Goal: Task Accomplishment & Management: Manage account settings

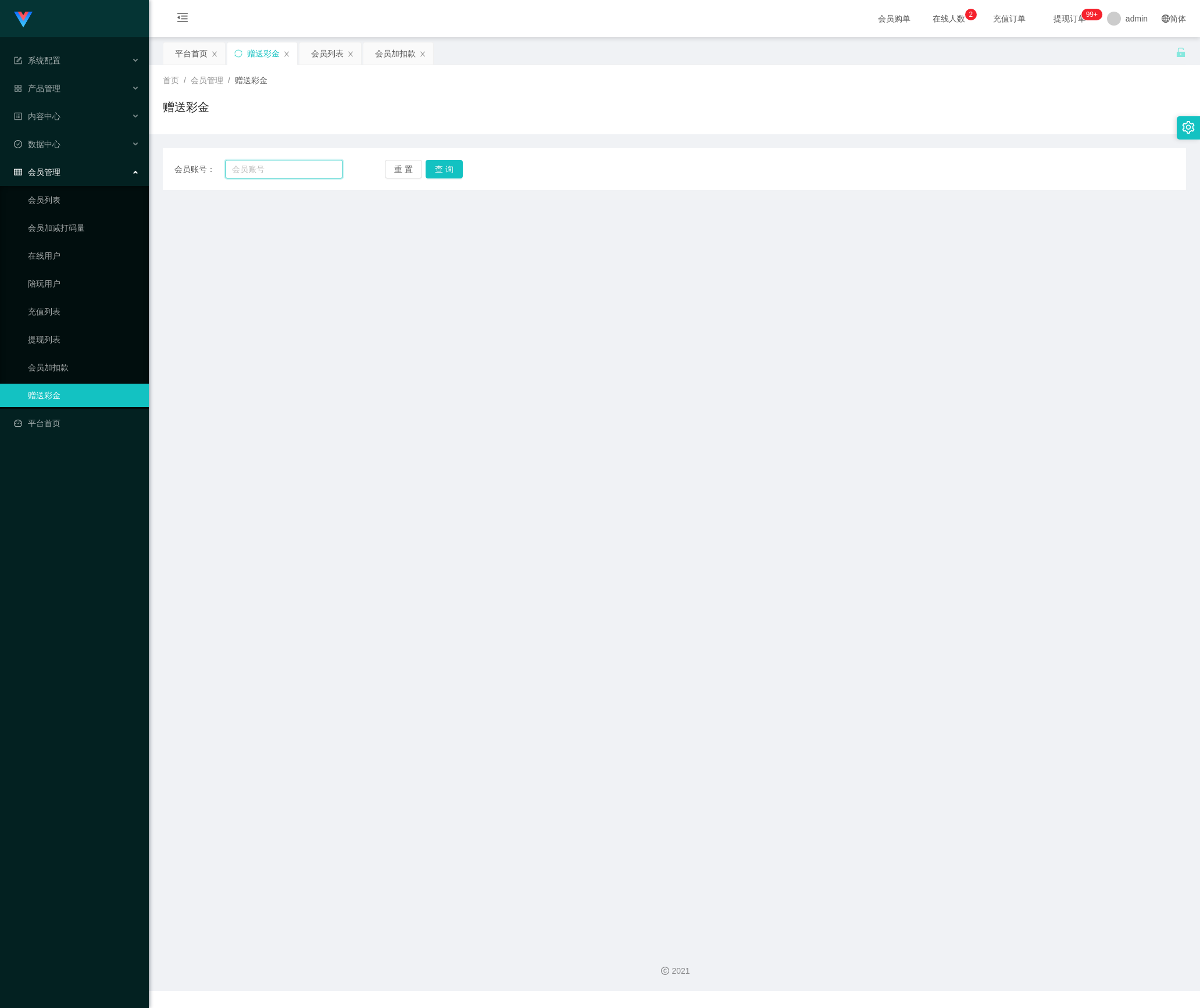
click at [262, 167] on input "text" at bounding box center [284, 169] width 118 height 19
paste input "5741"
type input "5741"
click at [436, 171] on button "查 询" at bounding box center [444, 169] width 37 height 19
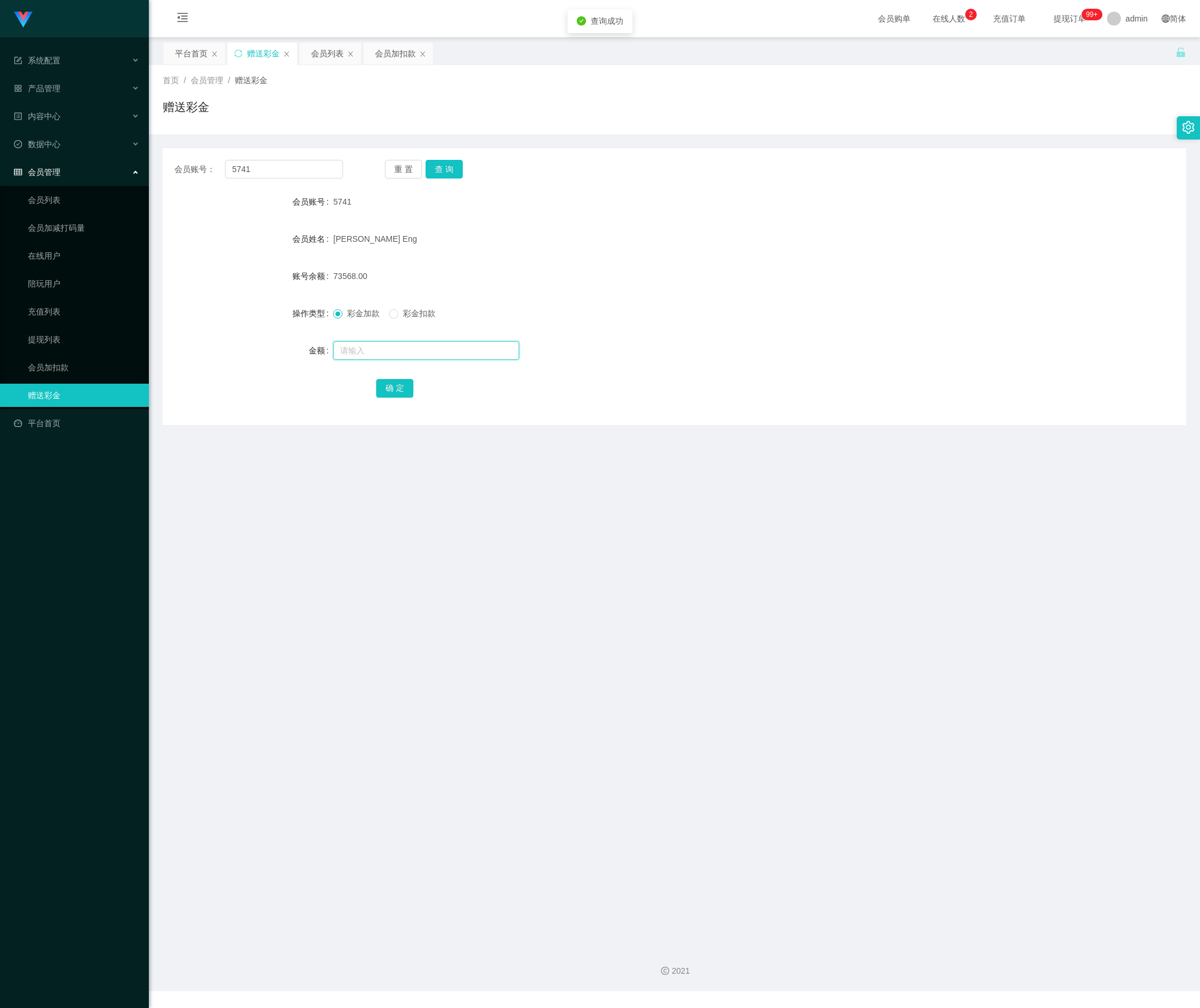
click at [405, 352] on input "text" at bounding box center [426, 350] width 186 height 19
type input "255"
click at [392, 386] on button "确 定" at bounding box center [394, 388] width 37 height 19
click at [338, 50] on div "会员列表" at bounding box center [327, 54] width 33 height 22
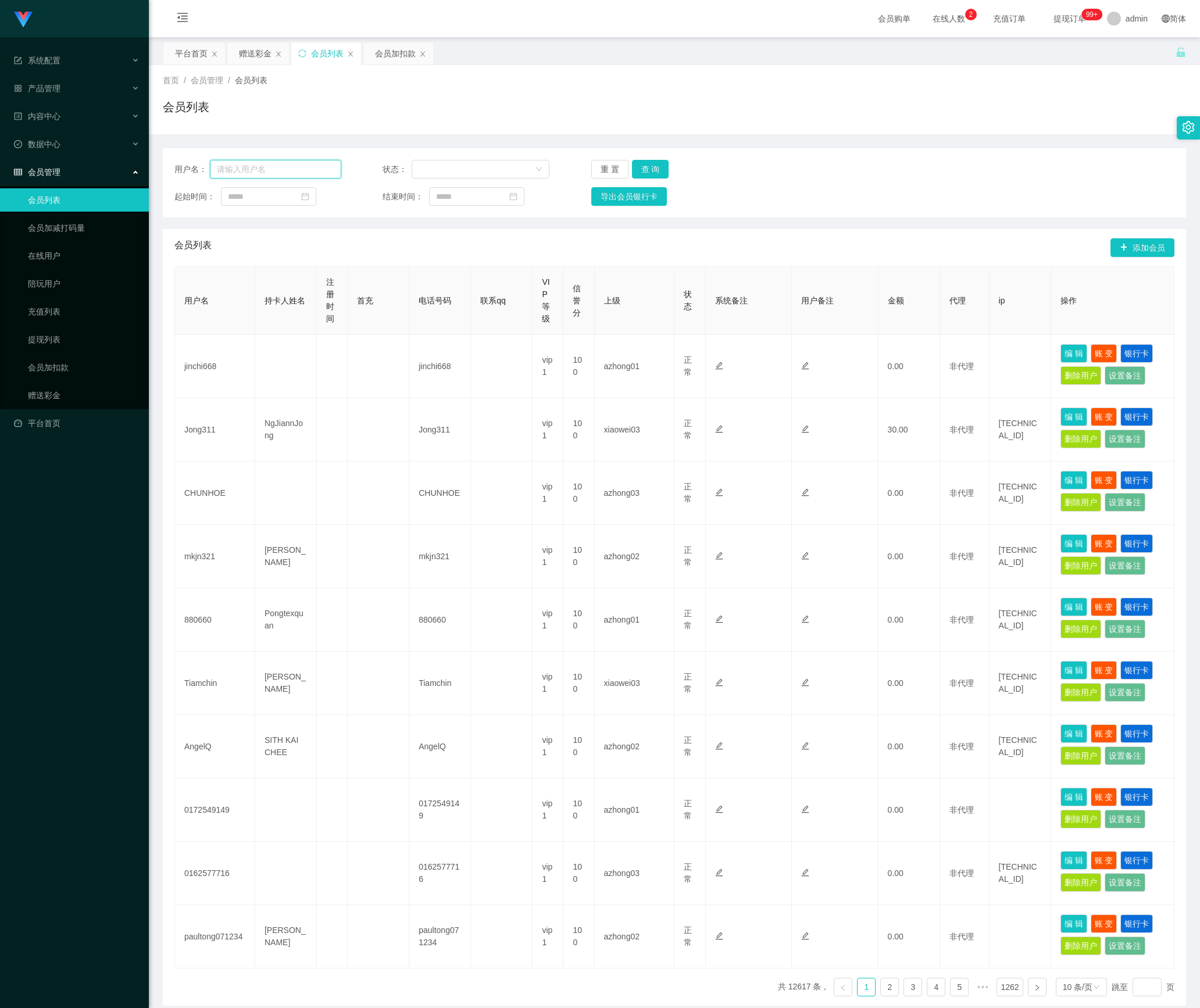
click at [288, 174] on input "text" at bounding box center [276, 169] width 131 height 19
paste input "juihsiang93"
type input "juihsiang93"
click at [652, 167] on button "查 询" at bounding box center [650, 169] width 37 height 19
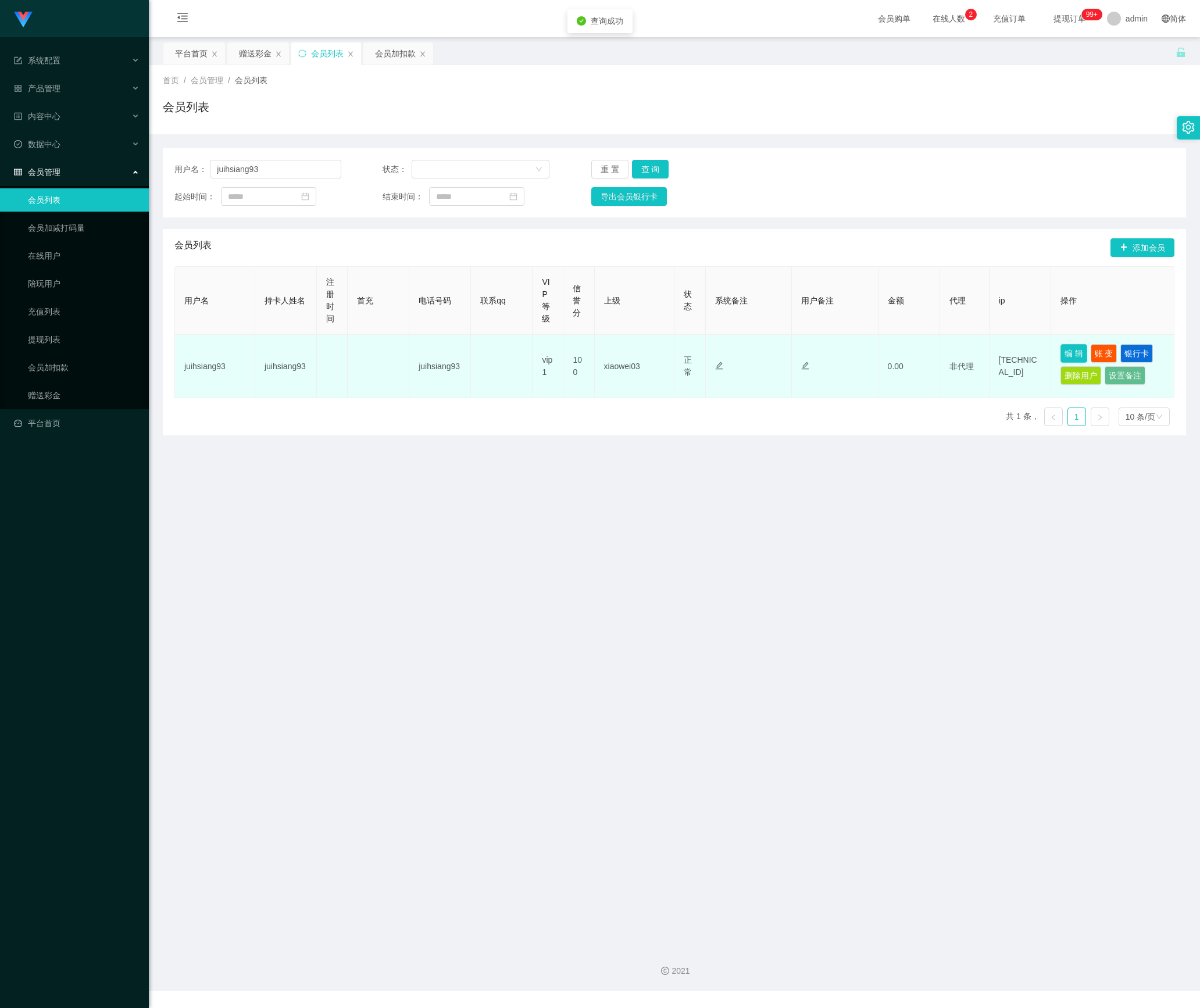
click at [1063, 356] on button "编 辑" at bounding box center [1074, 353] width 27 height 19
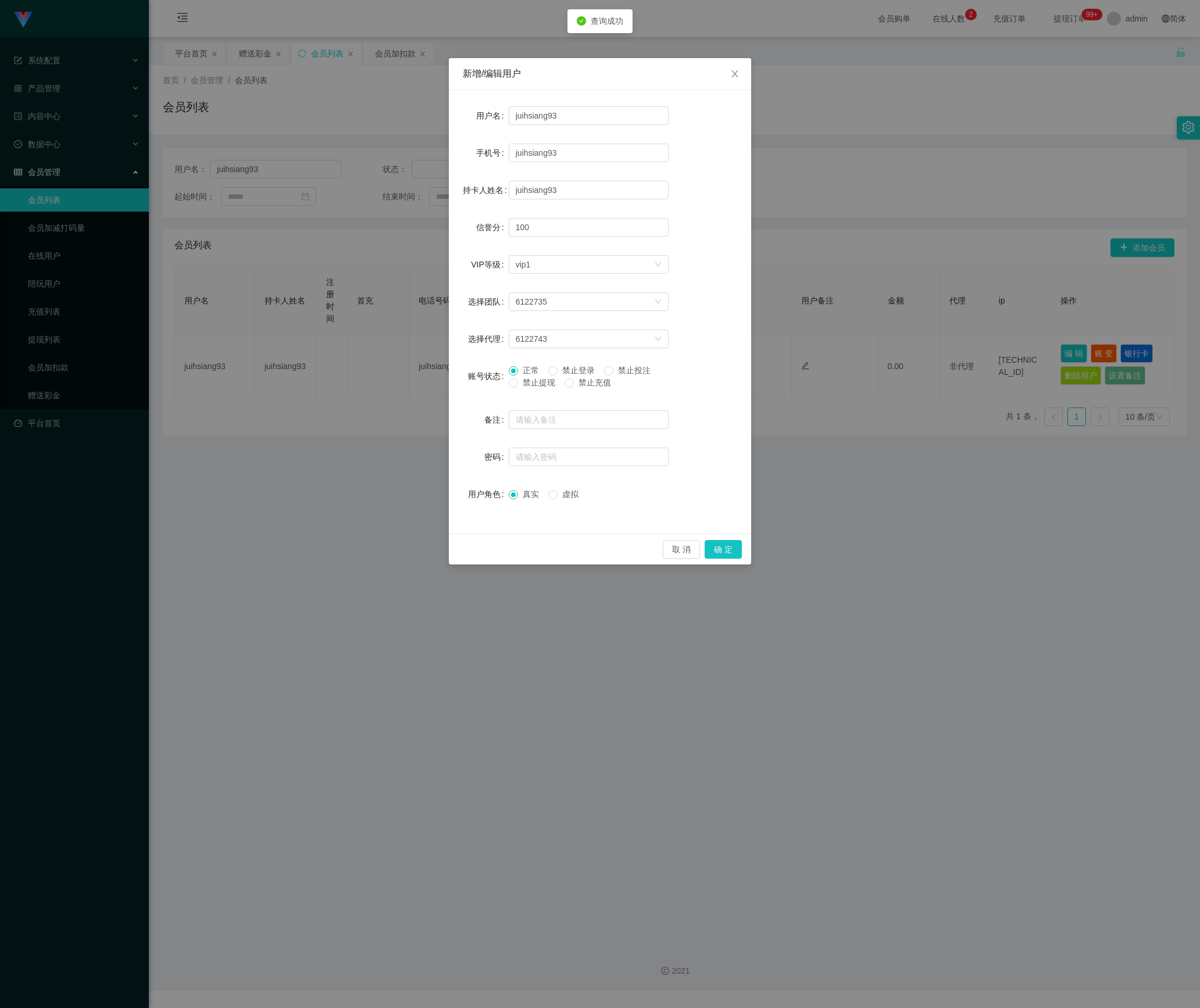
click at [533, 385] on span "禁止提现" at bounding box center [539, 382] width 42 height 9
click at [730, 552] on button "确 定" at bounding box center [723, 549] width 37 height 19
